Goal: Information Seeking & Learning: Learn about a topic

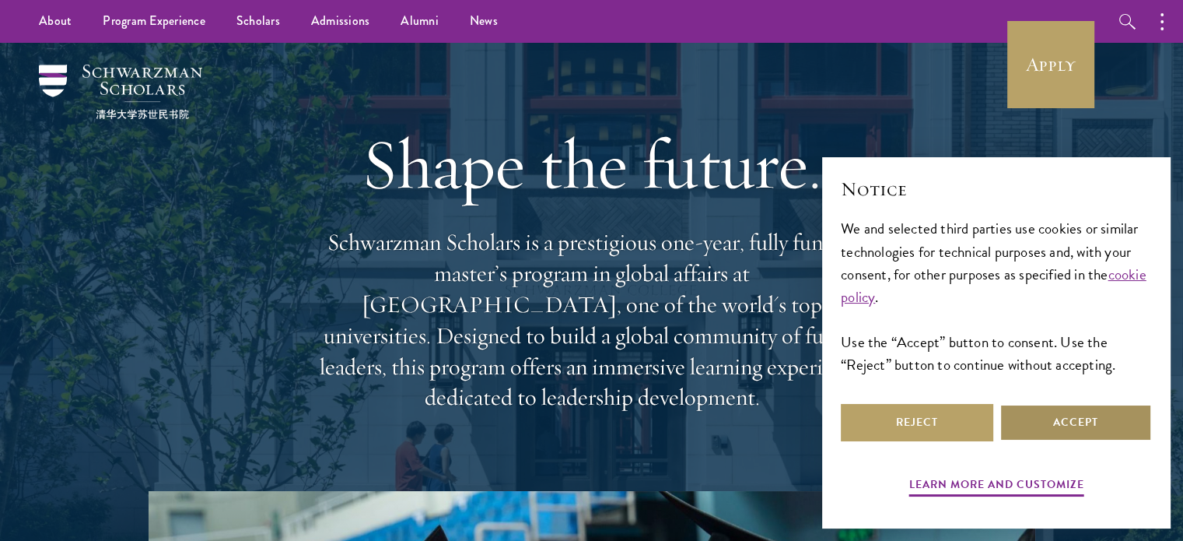
click at [1048, 421] on button "Accept" at bounding box center [1075, 422] width 152 height 37
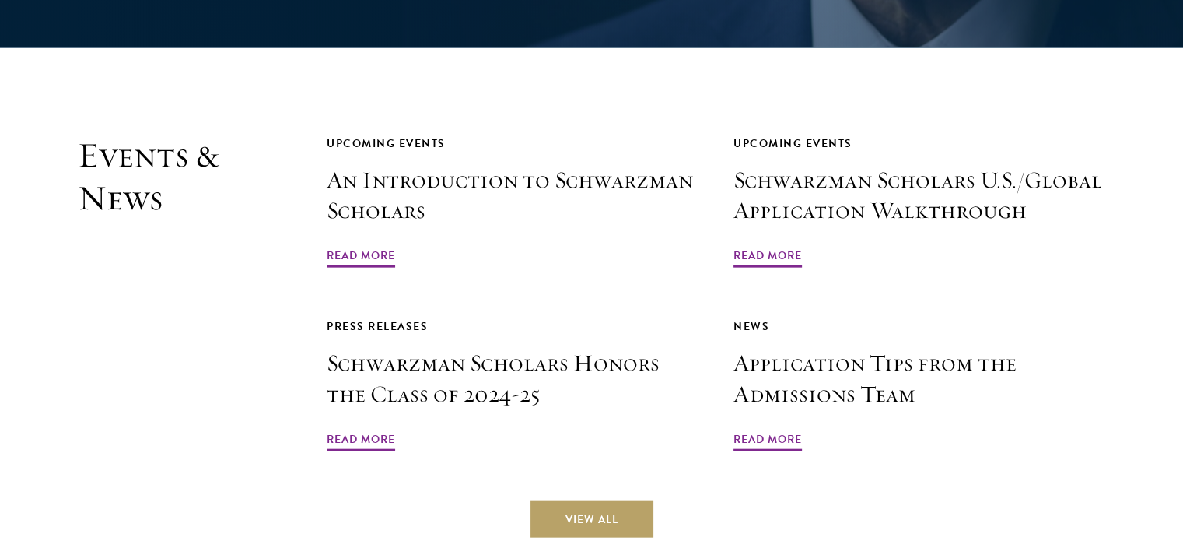
scroll to position [3536, 0]
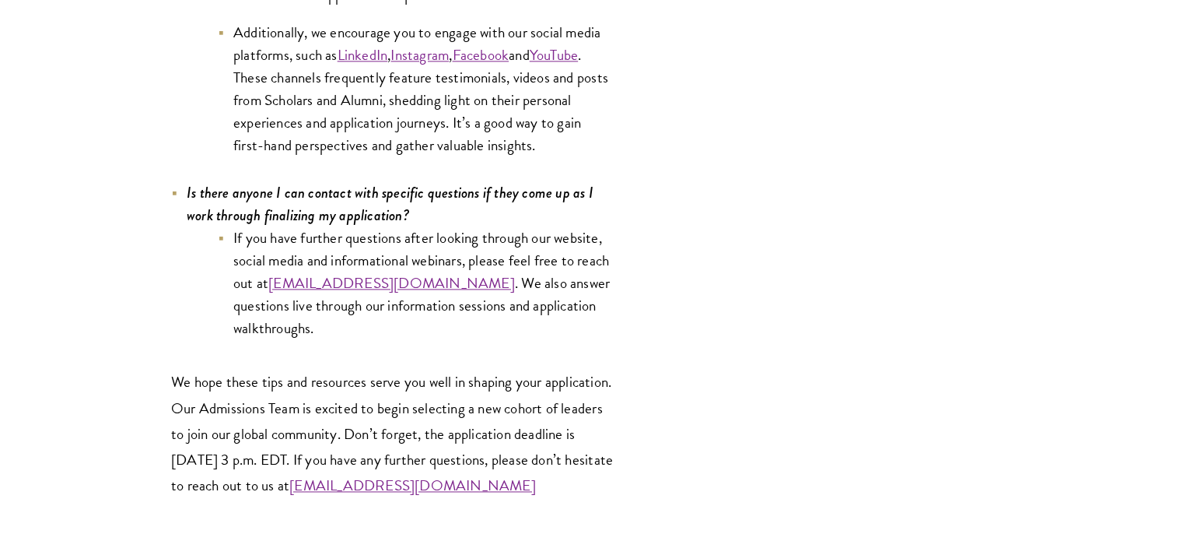
scroll to position [8040, 0]
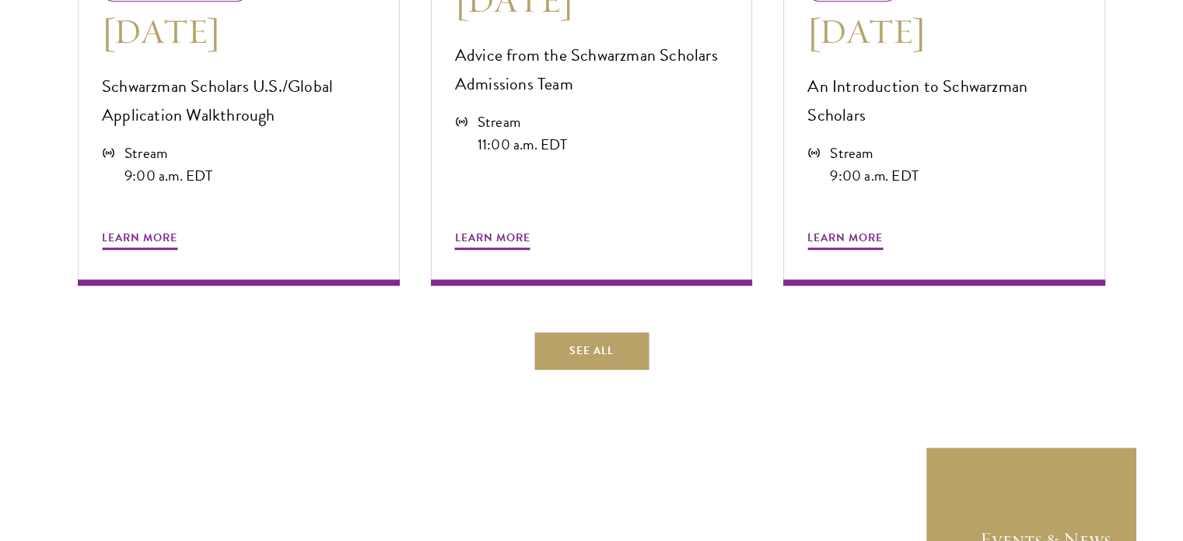
scroll to position [943, 0]
